Goal: Information Seeking & Learning: Learn about a topic

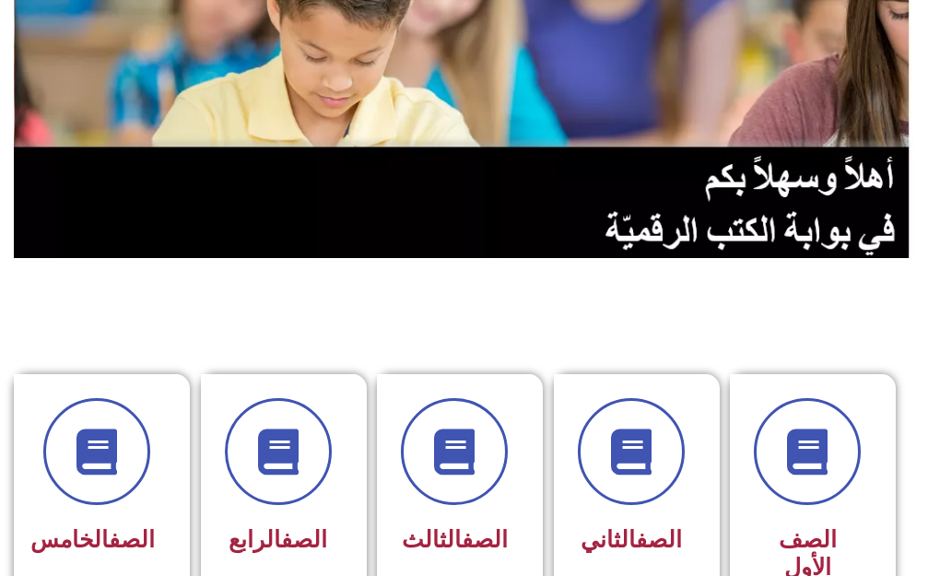
scroll to position [369, 0]
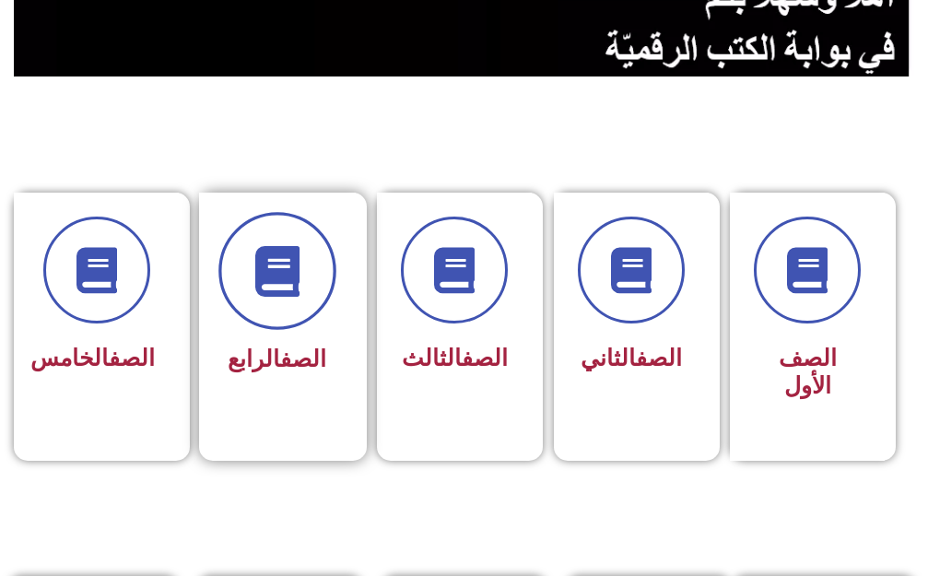
click at [280, 290] on icon at bounding box center [277, 270] width 51 height 51
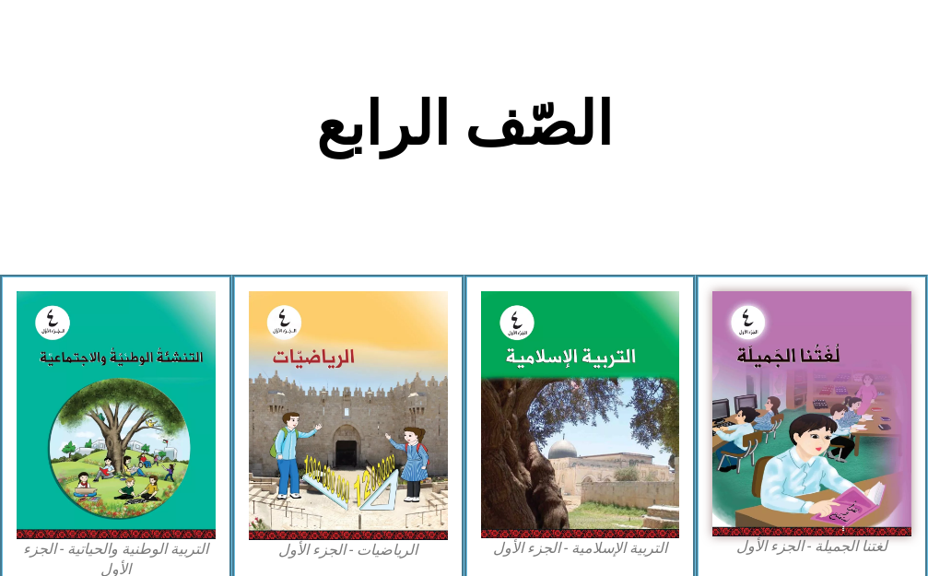
scroll to position [369, 0]
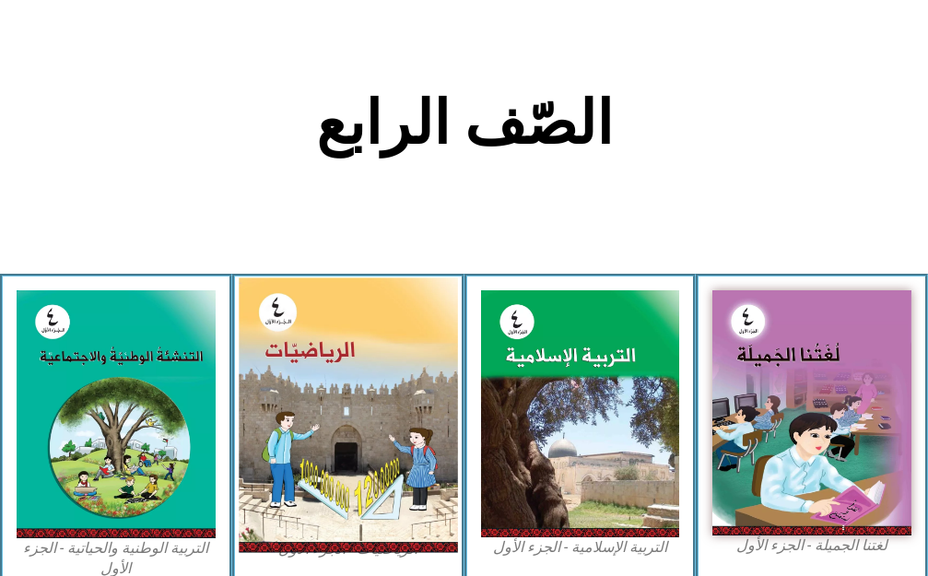
click at [395, 379] on img at bounding box center [348, 414] width 218 height 275
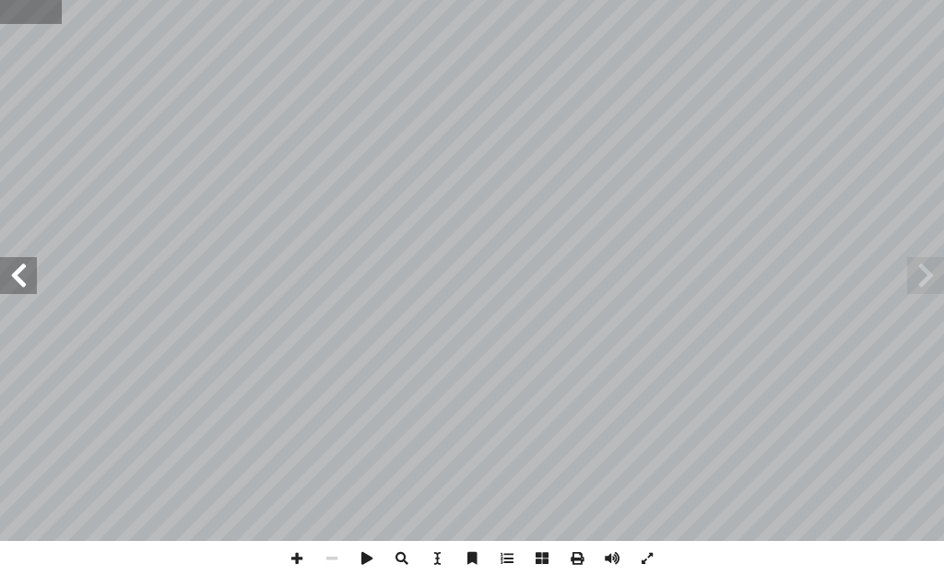
click at [23, 20] on input "text" at bounding box center [31, 12] width 62 height 24
type input "**"
click at [301, 561] on span at bounding box center [296, 558] width 35 height 35
click at [25, 282] on span at bounding box center [18, 275] width 37 height 37
click at [298, 558] on span at bounding box center [296, 558] width 35 height 35
